Goal: Task Accomplishment & Management: Use online tool/utility

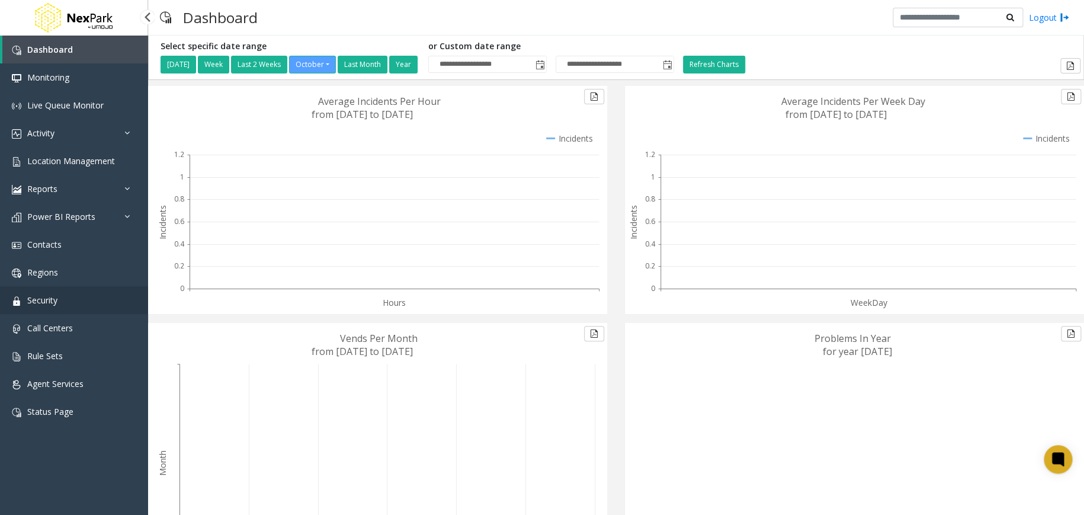
click at [86, 300] on link "Security" at bounding box center [74, 300] width 148 height 28
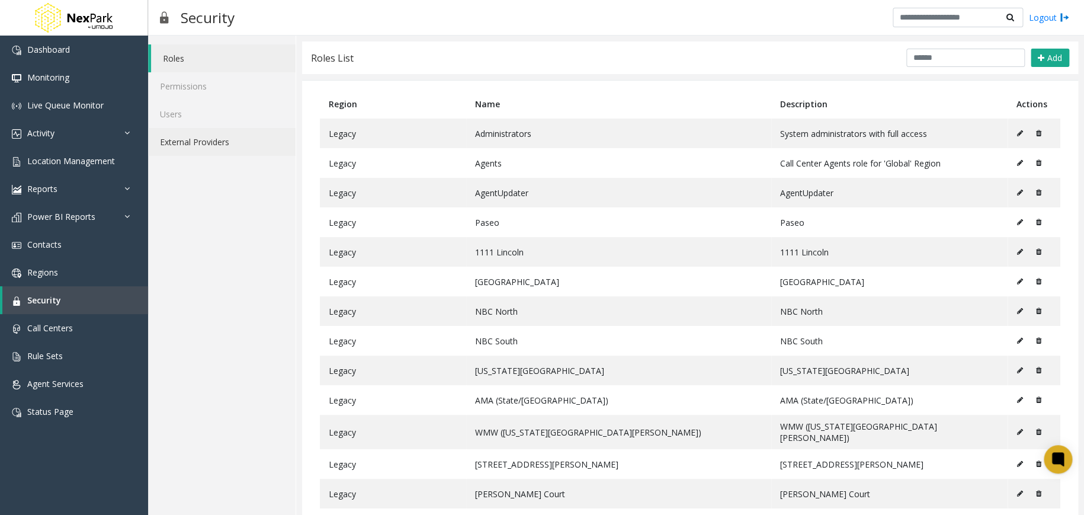
click at [239, 133] on link "External Providers" at bounding box center [221, 142] width 147 height 28
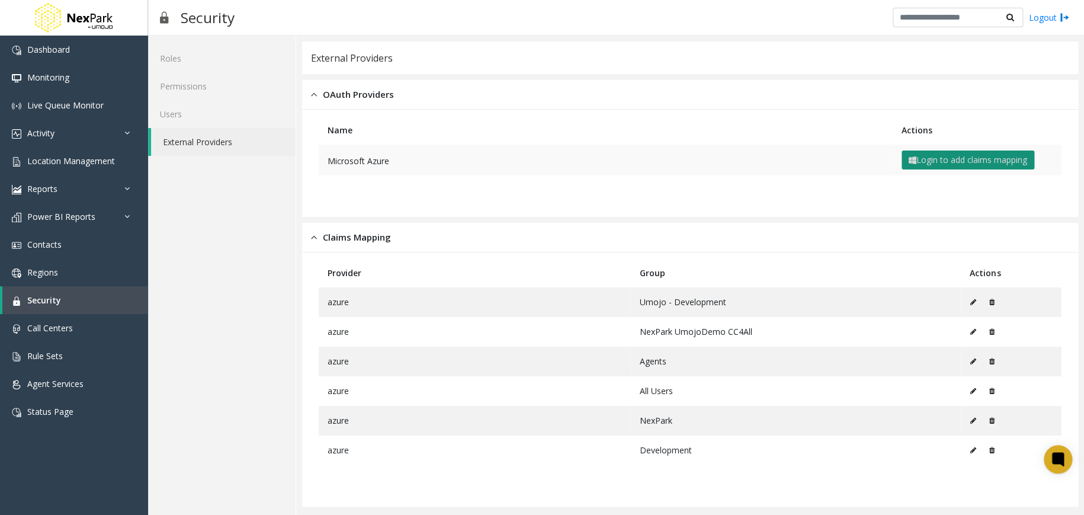
click at [976, 154] on button "Login to add claims mapping" at bounding box center [967, 159] width 133 height 19
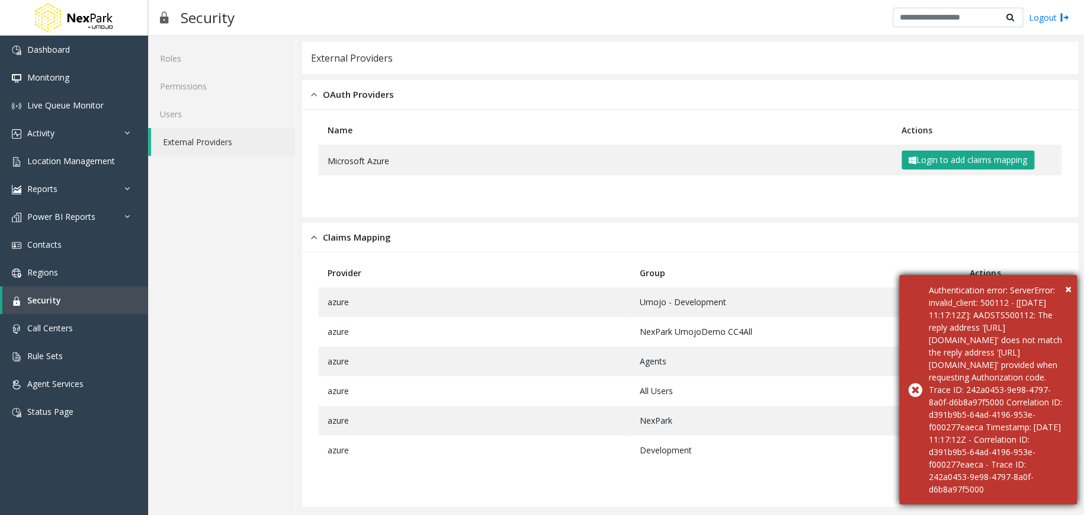
click at [980, 369] on 242a0453-9e98-4797-8a0f-d6b8a97f5000"] "Authentication error: ServerError: invalid_client: 500112 - [[DATE] 11:17:12Z]:…" at bounding box center [998, 389] width 139 height 211
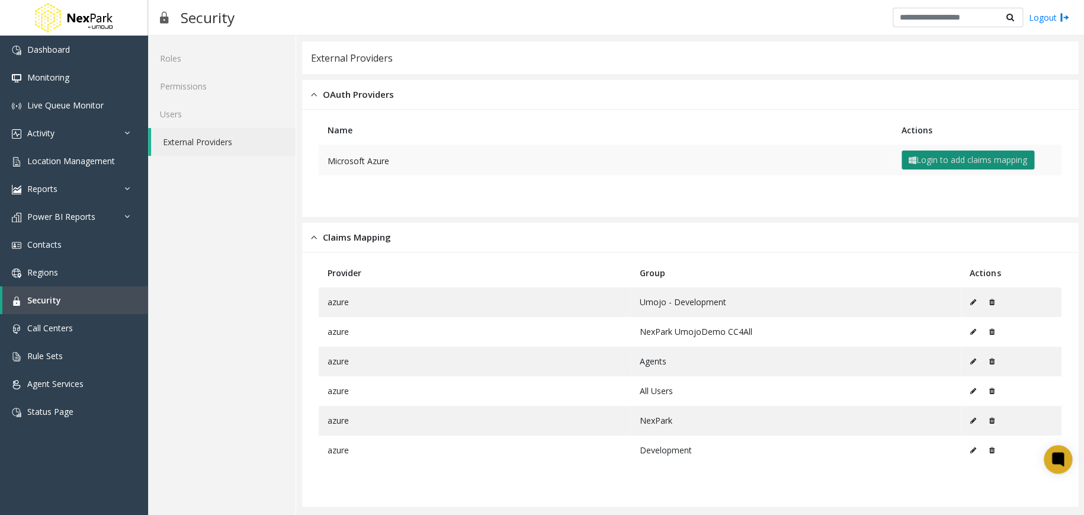
click at [935, 160] on button "Login to add claims mapping" at bounding box center [967, 159] width 133 height 19
